Goal: Task Accomplishment & Management: Complete application form

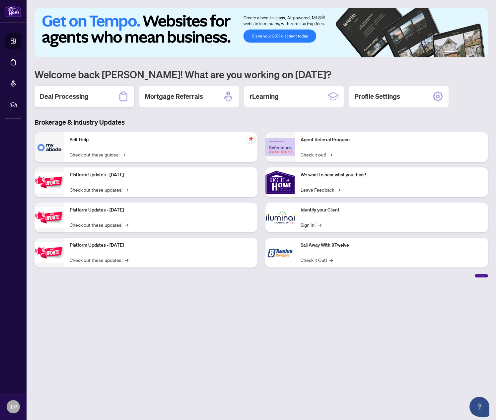
click at [87, 97] on h2 "Deal Processing" at bounding box center [64, 96] width 49 height 9
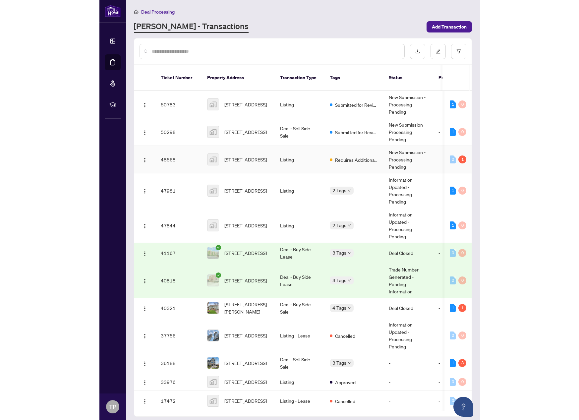
scroll to position [3, 0]
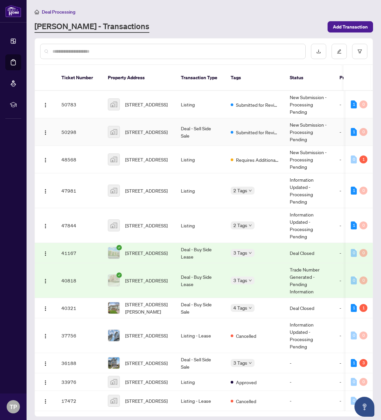
click at [66, 121] on td "50298" at bounding box center [79, 132] width 46 height 28
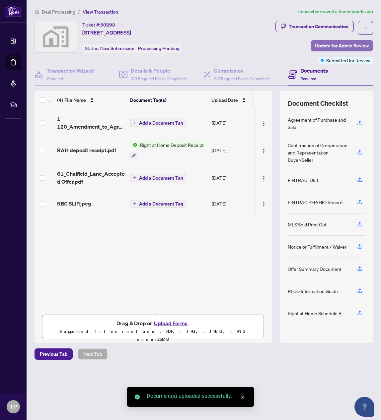
click at [339, 43] on span "Update for Admin Review" at bounding box center [342, 45] width 54 height 11
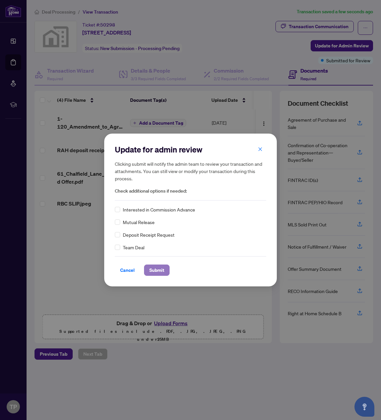
click at [157, 270] on span "Submit" at bounding box center [156, 270] width 15 height 11
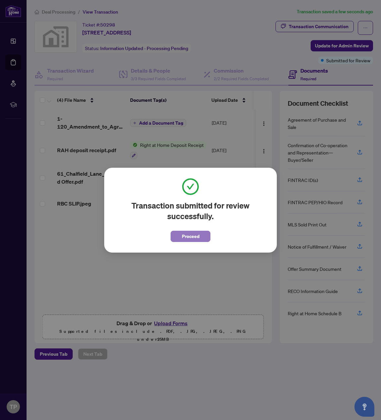
click at [188, 234] on span "Proceed" at bounding box center [191, 236] width 18 height 11
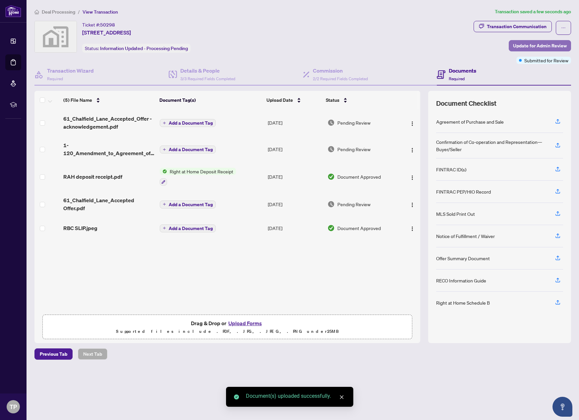
click at [496, 48] on span "Update for Admin Review" at bounding box center [540, 45] width 54 height 11
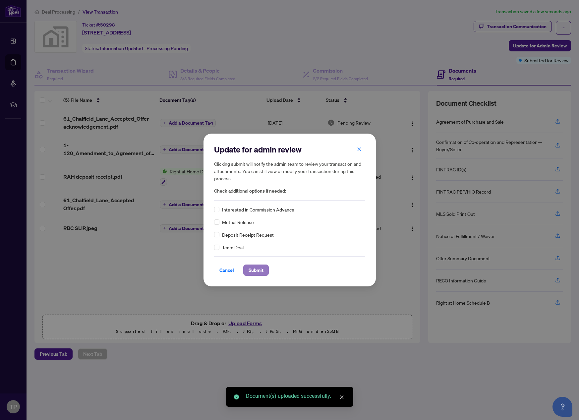
click at [253, 271] on span "Submit" at bounding box center [256, 270] width 15 height 11
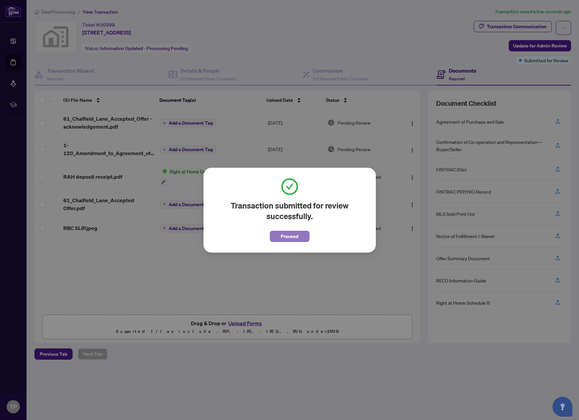
click at [295, 234] on span "Proceed" at bounding box center [290, 236] width 18 height 11
